Goal: Task Accomplishment & Management: Use online tool/utility

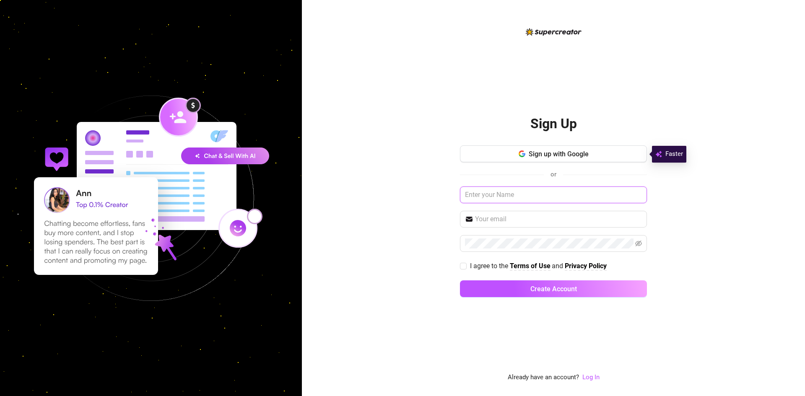
click at [488, 189] on input "text" at bounding box center [553, 195] width 187 height 17
click at [565, 203] on input "text" at bounding box center [553, 195] width 187 height 17
click at [550, 214] on input "text" at bounding box center [558, 219] width 167 height 10
click at [545, 184] on div "Sign up with Google or I agree to the Terms of Use and Privacy Policy Create Ac…" at bounding box center [553, 224] width 187 height 159
click at [572, 201] on input "text" at bounding box center [553, 195] width 187 height 17
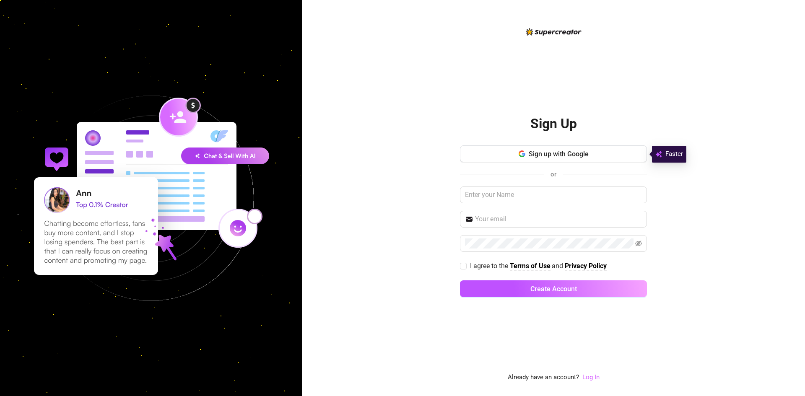
click at [597, 376] on link "Log In" at bounding box center [590, 378] width 17 height 8
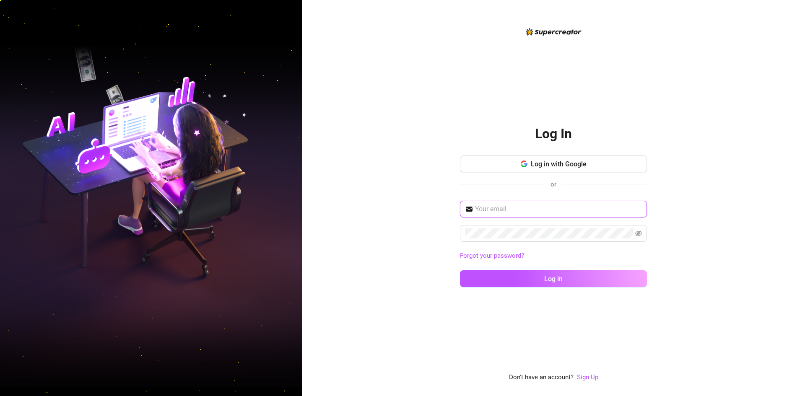
click at [530, 214] on input "text" at bounding box center [558, 209] width 167 height 10
paste input "isabellexmilki@gmail.com"
type input "isabellexmilki@gmail.com"
click at [526, 268] on div "isabellexmilki@gmail.com Forgot your password? Log in" at bounding box center [553, 248] width 187 height 94
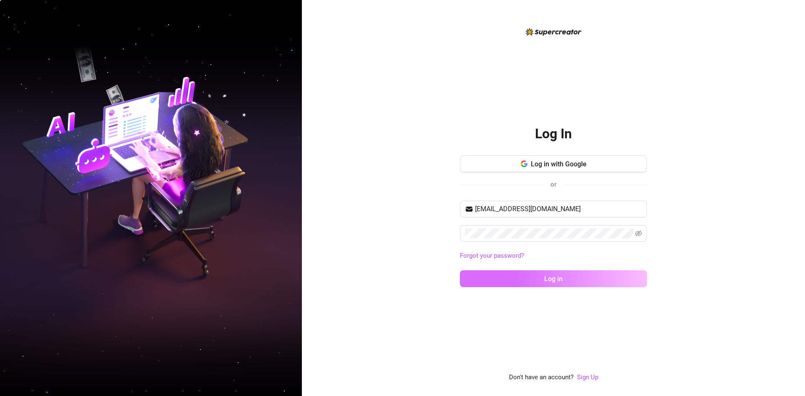
click at [526, 271] on button "Log in" at bounding box center [553, 278] width 187 height 17
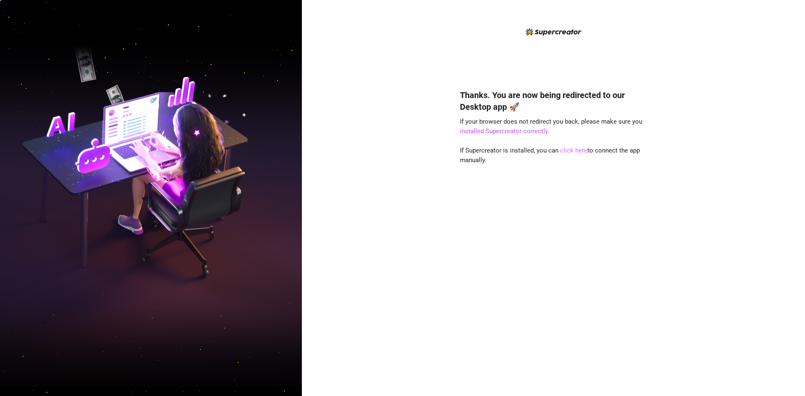
click at [563, 152] on link "click here" at bounding box center [573, 151] width 27 height 8
drag, startPoint x: 465, startPoint y: 69, endPoint x: 757, endPoint y: 175, distance: 310.0
click at [757, 175] on div "Thanks. You are now being redirected to our Desktop app 🚀 If your browser does …" at bounding box center [553, 198] width 503 height 396
click at [580, 149] on link "click here" at bounding box center [573, 151] width 27 height 8
click at [568, 151] on link "click here" at bounding box center [573, 151] width 27 height 8
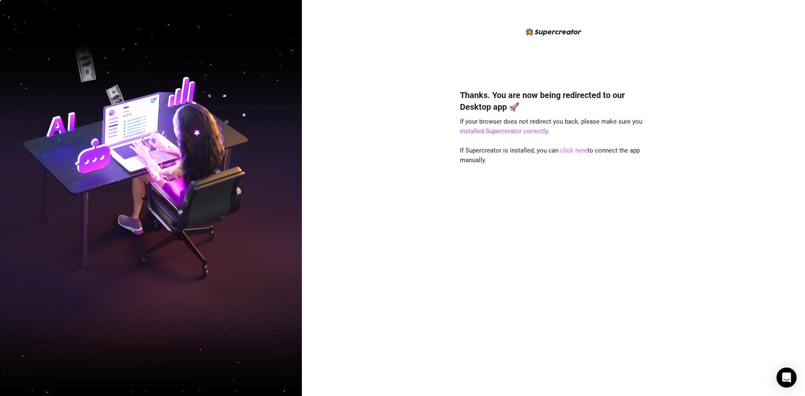
click at [574, 151] on link "click here" at bounding box center [573, 151] width 27 height 8
click at [576, 153] on link "click here" at bounding box center [573, 151] width 27 height 8
click at [569, 150] on link "click here" at bounding box center [573, 151] width 27 height 8
click at [562, 148] on link "click here" at bounding box center [573, 151] width 27 height 8
click at [575, 155] on div "Thanks. You are now being redirected to our Desktop app 🚀 If your browser does …" at bounding box center [553, 230] width 187 height 305
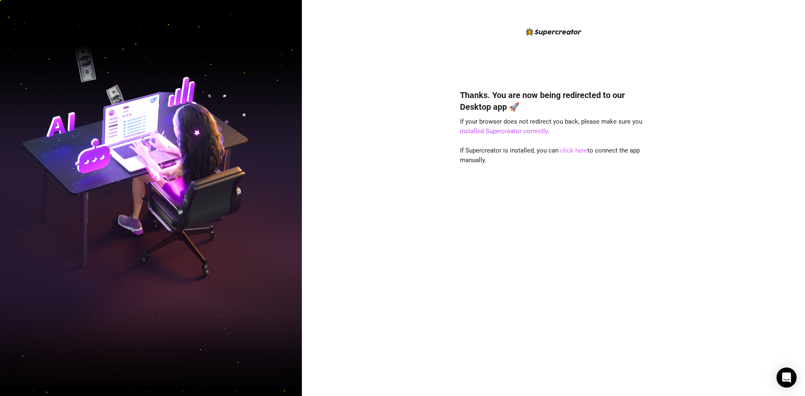
click at [576, 152] on link "click here" at bounding box center [573, 151] width 27 height 8
